Goal: Transaction & Acquisition: Purchase product/service

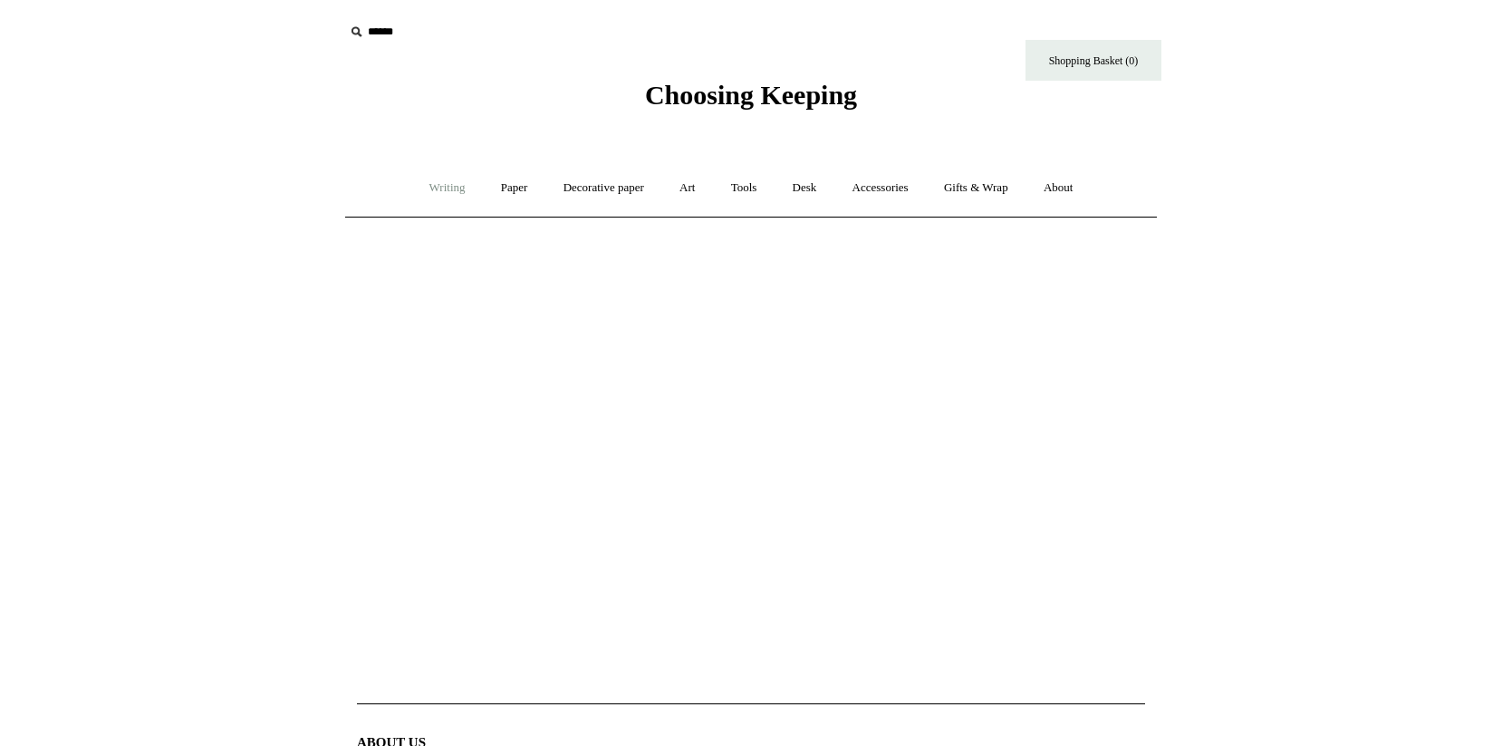
click at [432, 180] on link "Writing +" at bounding box center [447, 188] width 69 height 48
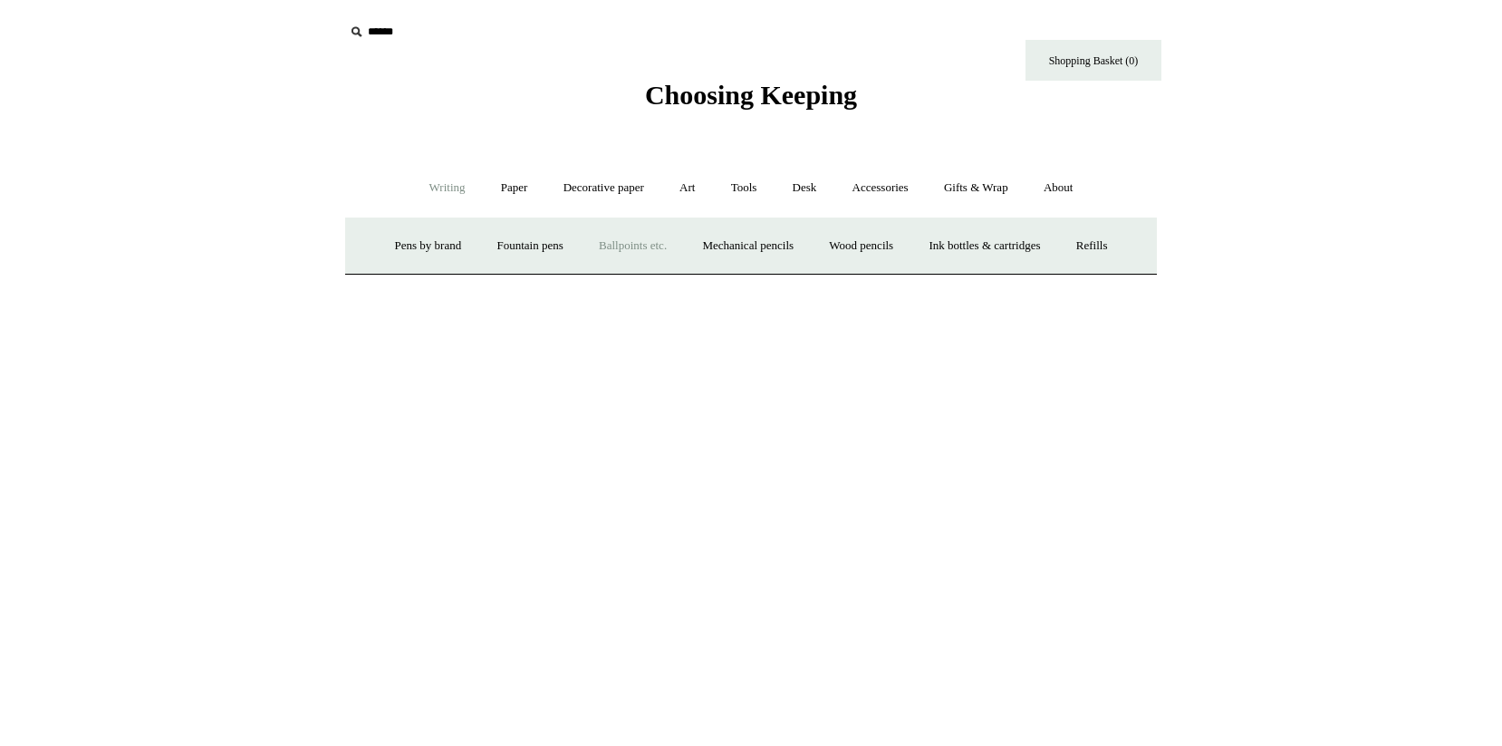
click at [632, 239] on link "Ballpoints etc. +" at bounding box center [633, 246] width 101 height 48
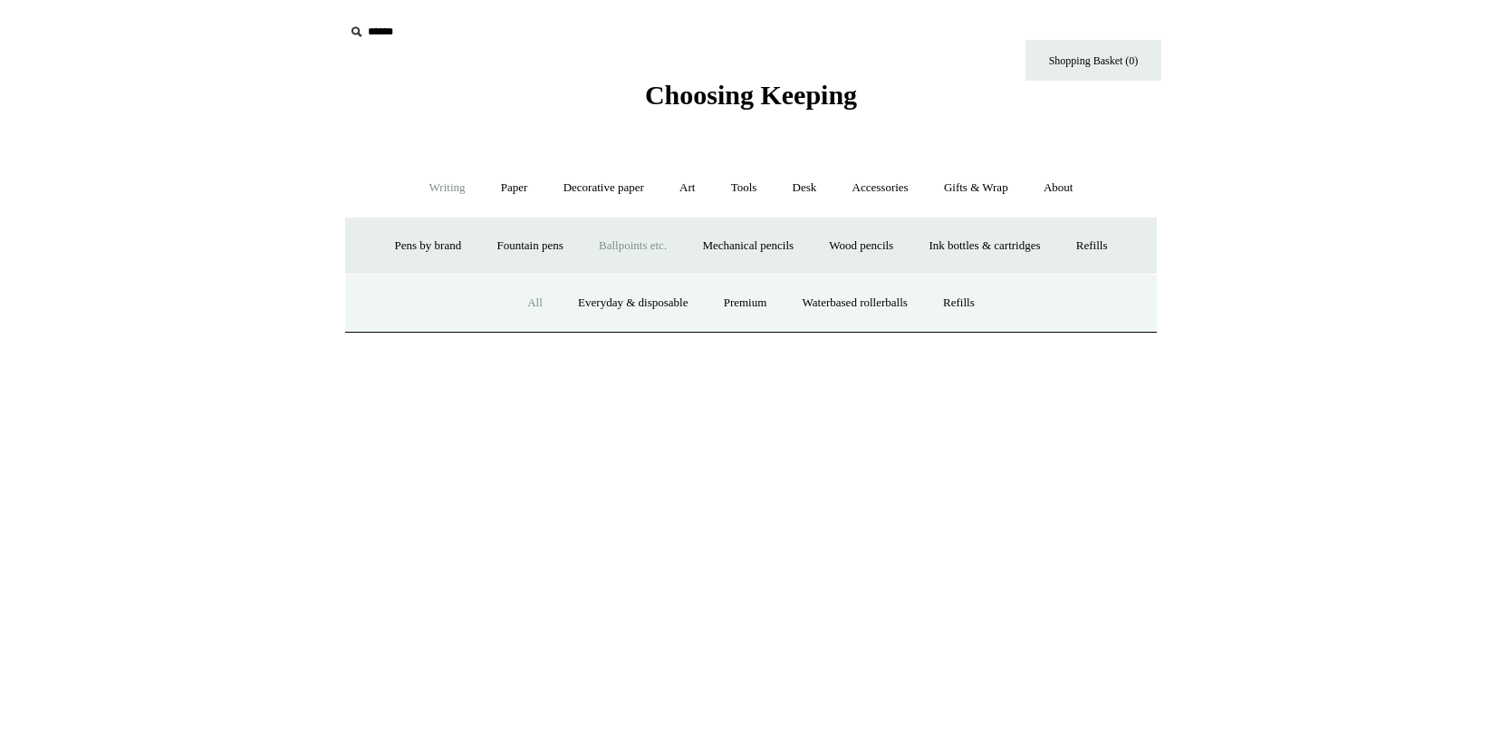
click at [526, 301] on link "All" at bounding box center [535, 303] width 48 height 48
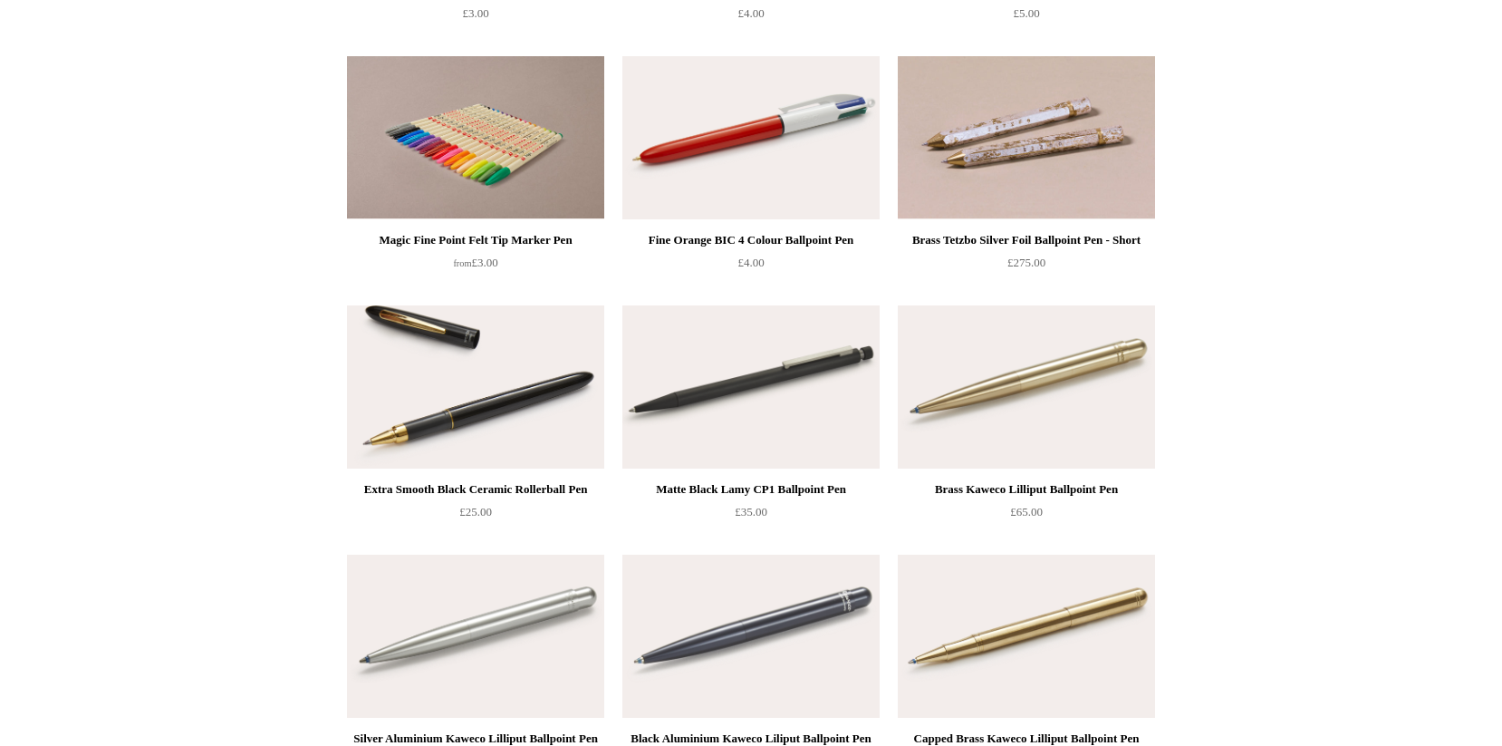
scroll to position [3912, 0]
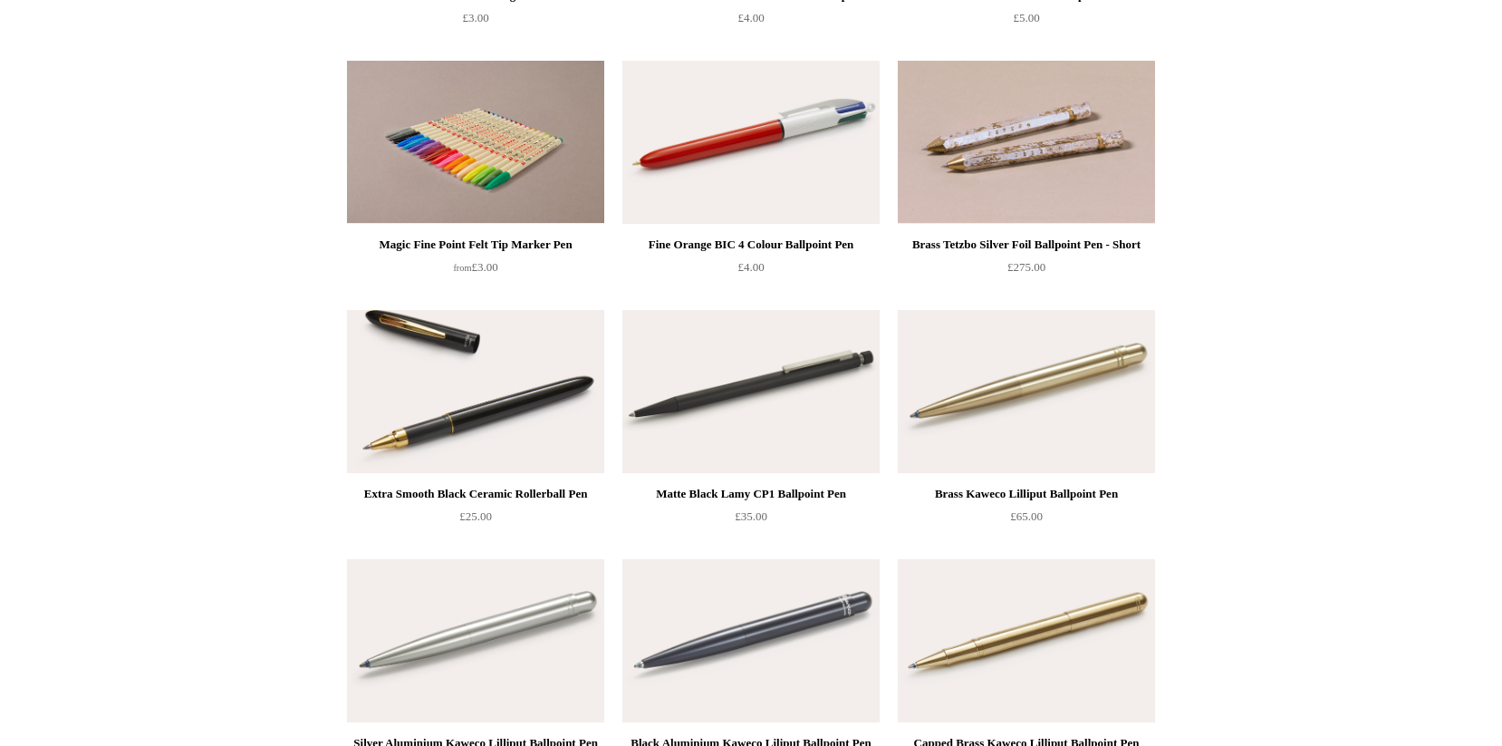
click at [496, 132] on img at bounding box center [475, 142] width 257 height 163
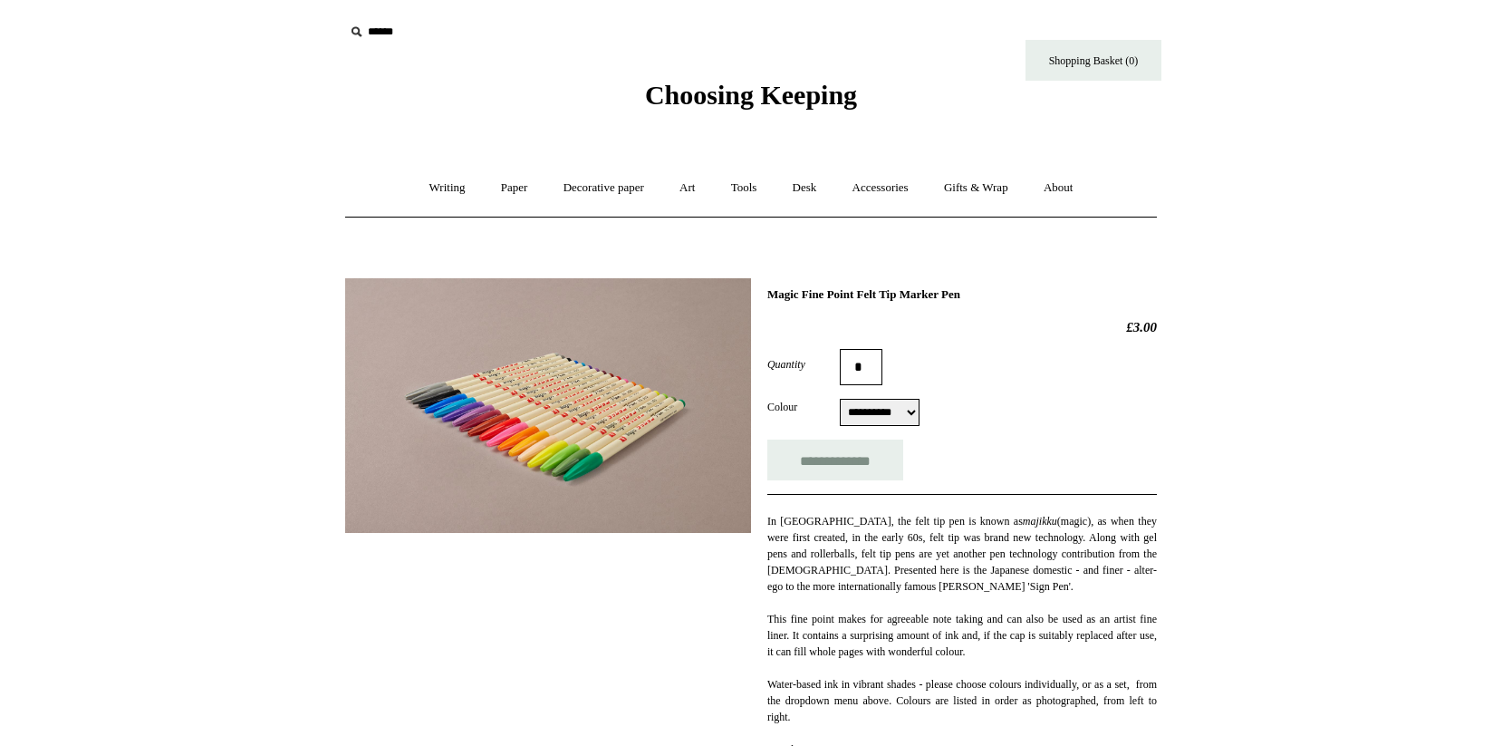
select select "******"
click at [952, 421] on div "**********" at bounding box center [962, 412] width 390 height 27
drag, startPoint x: 957, startPoint y: 521, endPoint x: 996, endPoint y: 520, distance: 39.0
click at [996, 520] on div "In [GEOGRAPHIC_DATA], the felt tip pen is known as majikku (magic), as when the…" at bounding box center [962, 562] width 390 height 98
copy div "majikku"
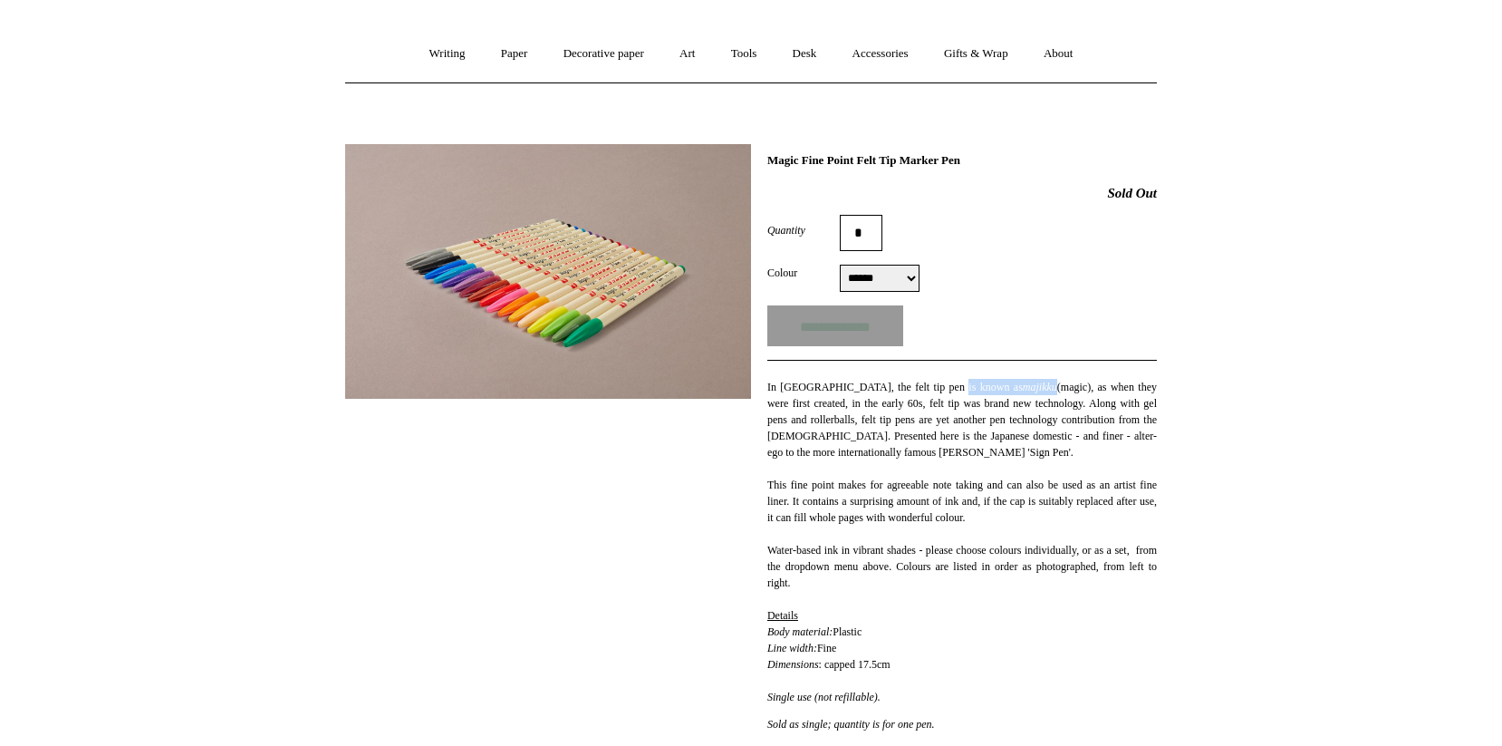
scroll to position [123, 0]
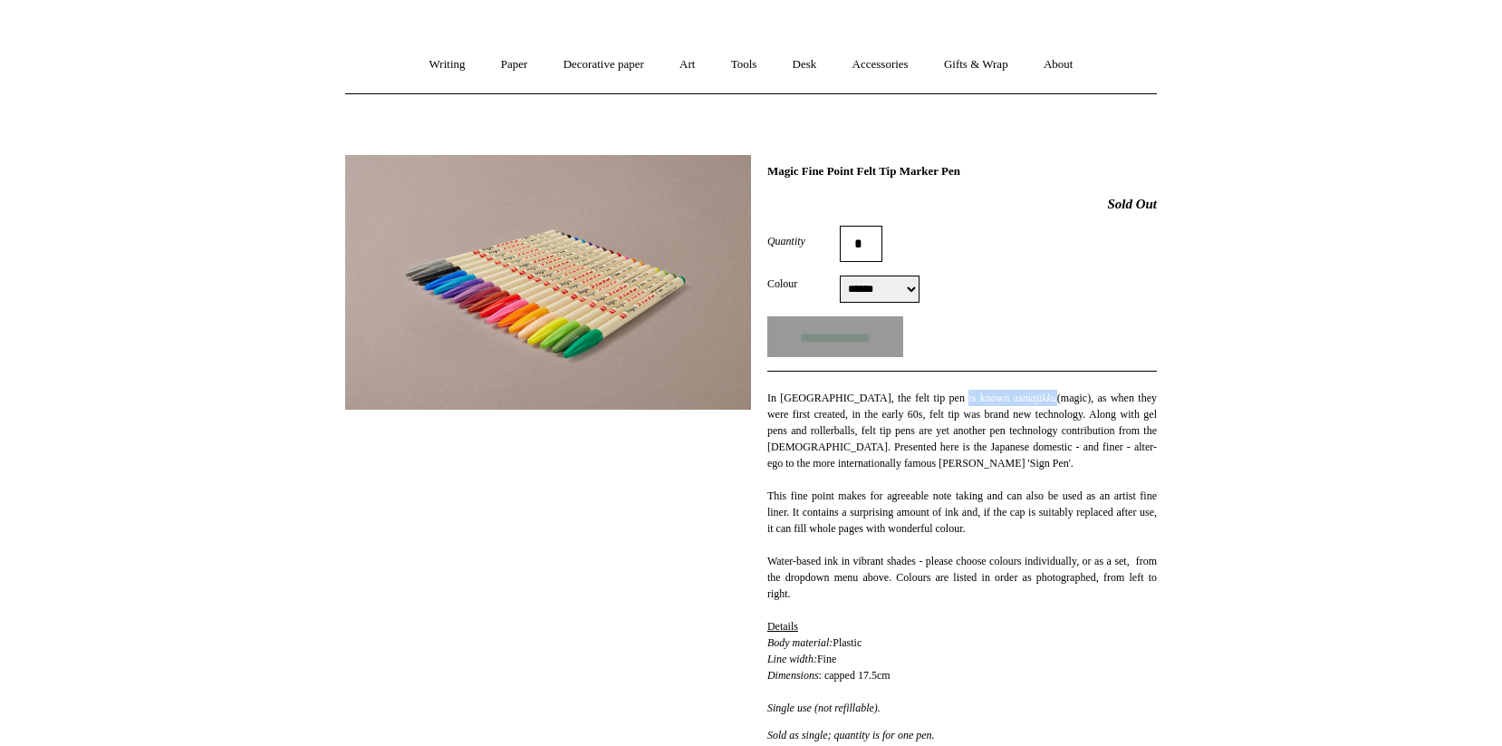
click at [582, 295] on img at bounding box center [548, 282] width 406 height 255
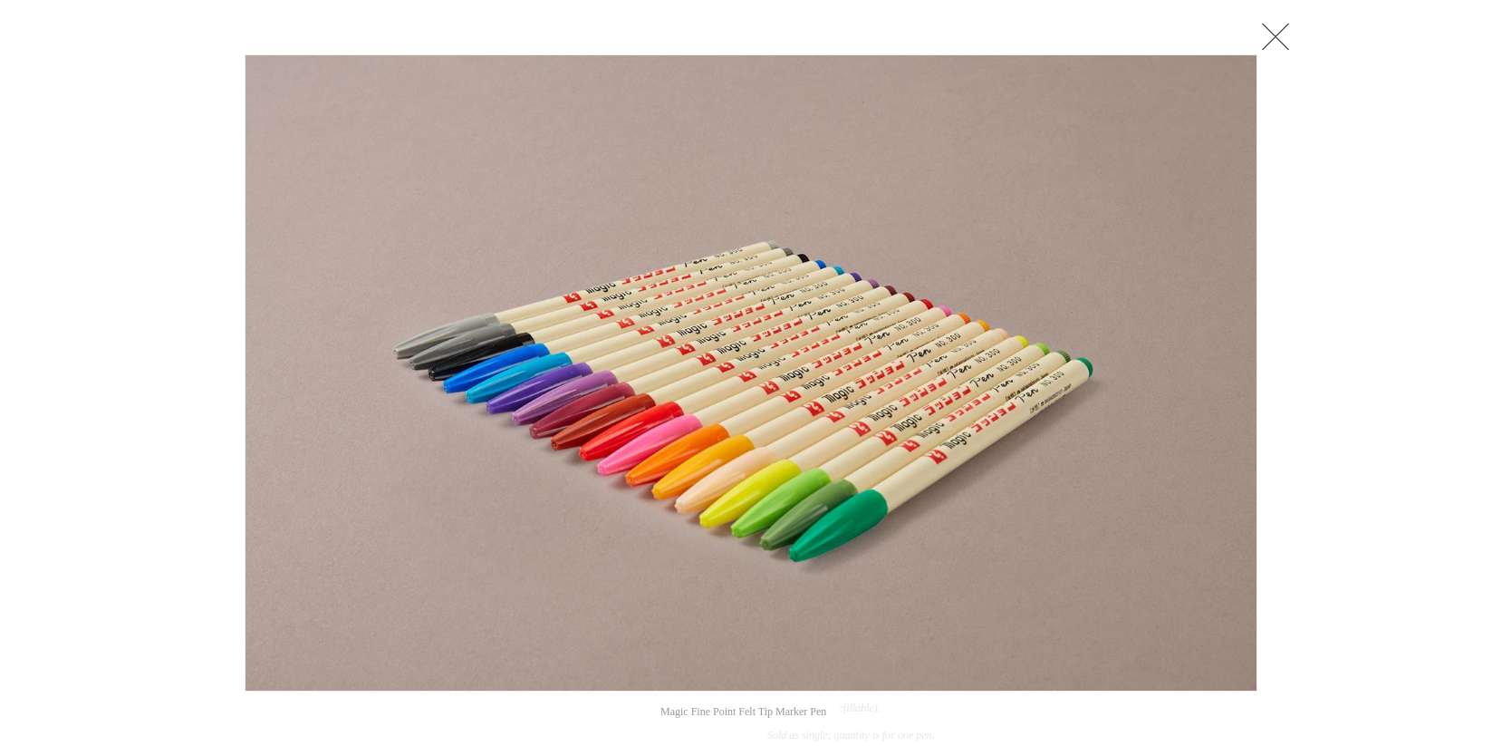
click at [1289, 43] on link at bounding box center [1275, 36] width 36 height 36
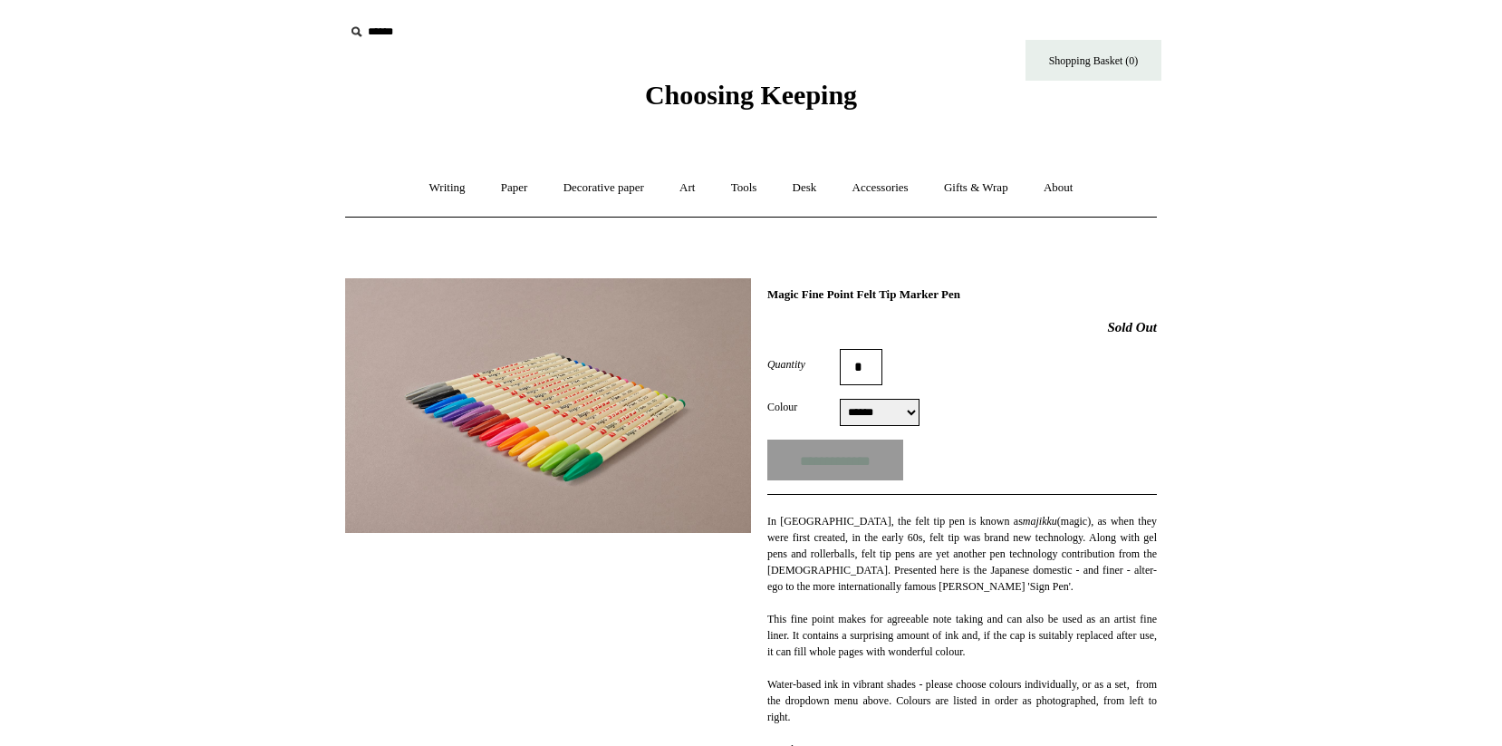
scroll to position [0, 0]
click at [373, 30] on input "text" at bounding box center [455, 32] width 223 height 34
type input "******"
click at [551, 31] on input "*" at bounding box center [551, 31] width 18 height 32
